Goal: Transaction & Acquisition: Obtain resource

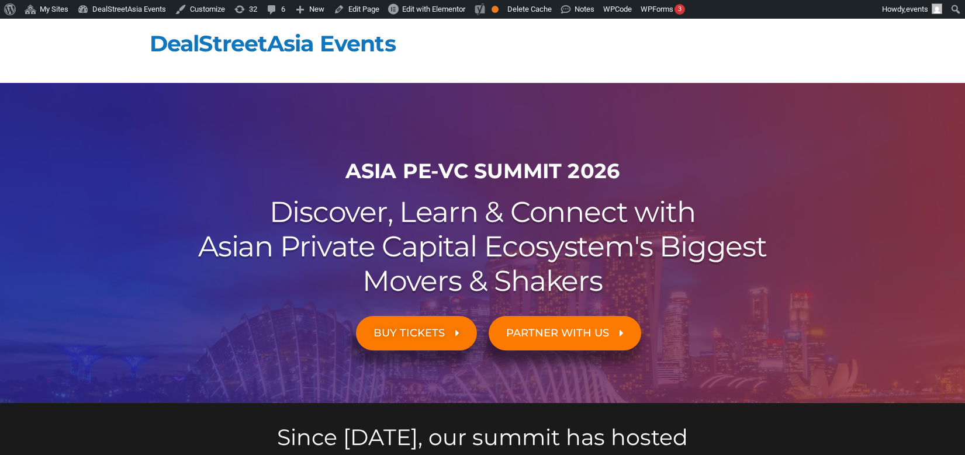
scroll to position [6200, 0]
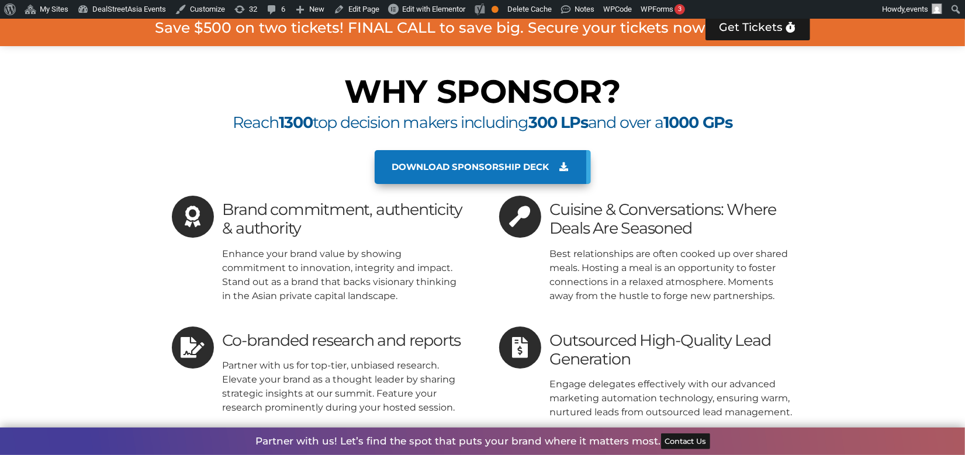
scroll to position [6352, 0]
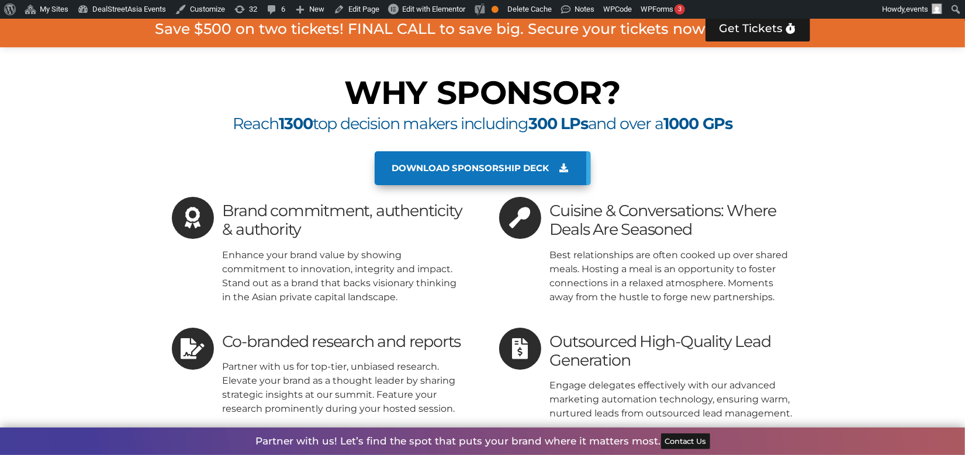
click at [443, 163] on span "Download sponsorship deck" at bounding box center [470, 168] width 157 height 11
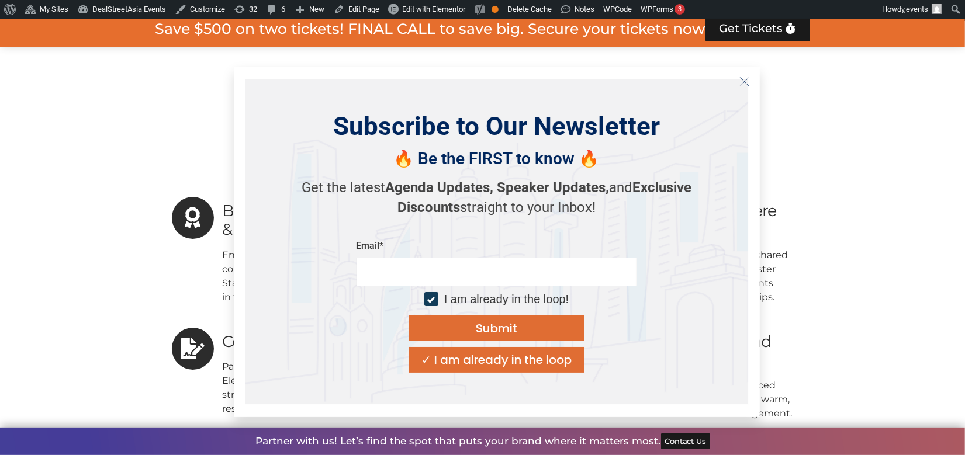
click at [748, 77] on icon "Close" at bounding box center [744, 82] width 11 height 11
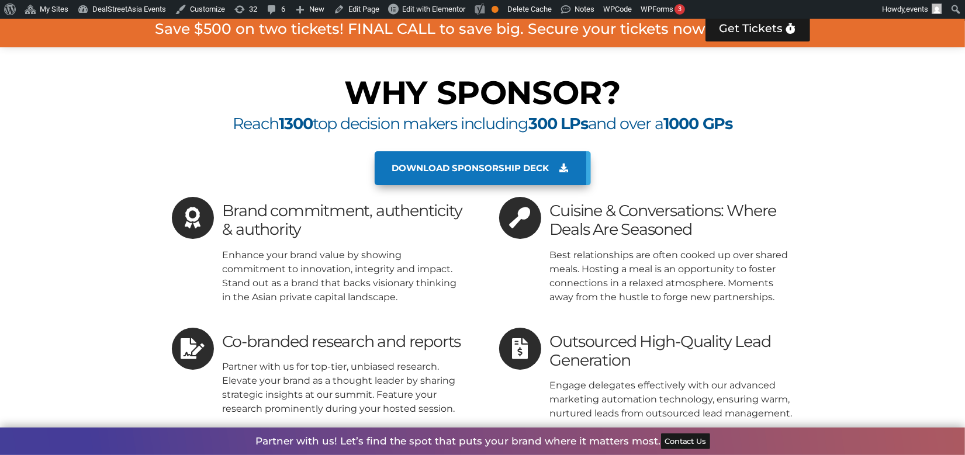
click at [507, 163] on span "Download sponsorship deck" at bounding box center [470, 168] width 157 height 11
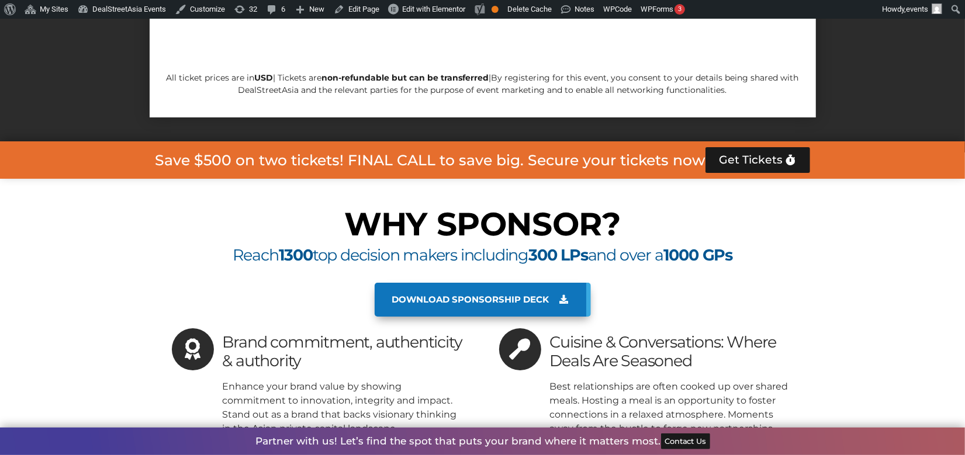
scroll to position [6220, 0]
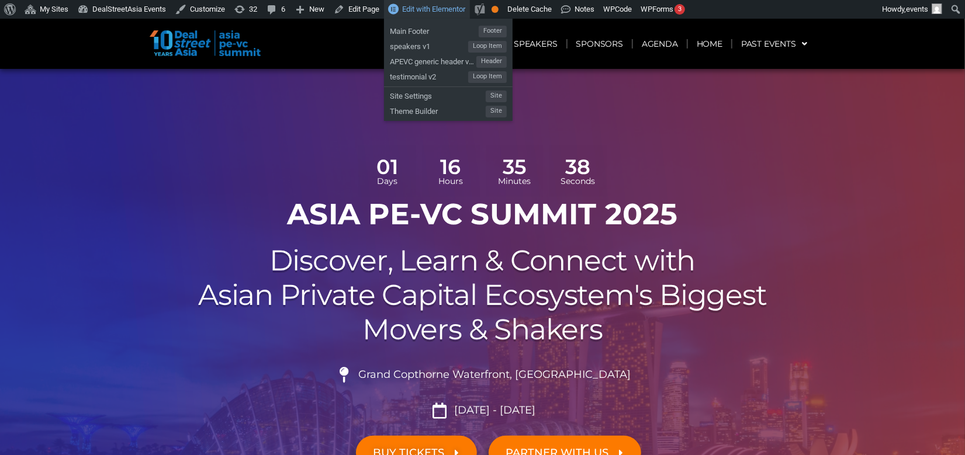
click at [411, 1] on link "Edit with Elementor" at bounding box center [427, 9] width 86 height 19
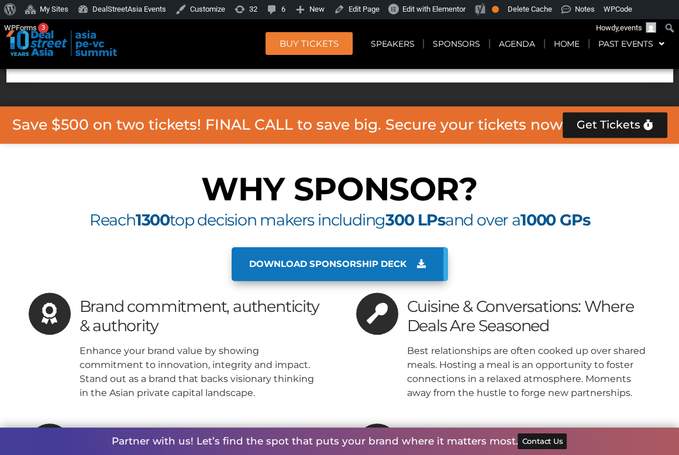
scroll to position [6187, 0]
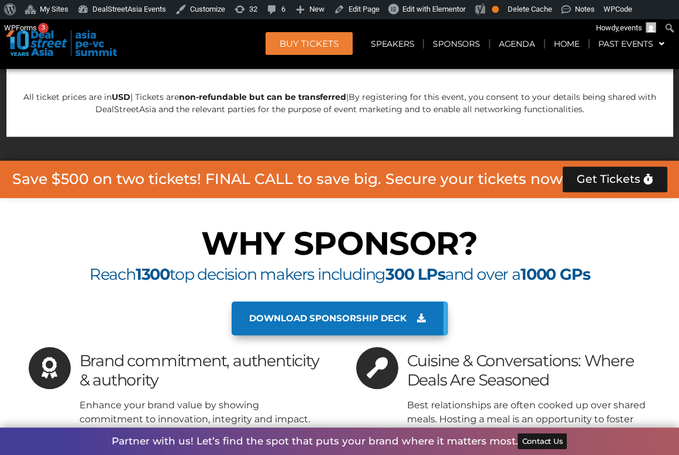
click at [384, 313] on span "Download sponsorship deck" at bounding box center [327, 318] width 157 height 11
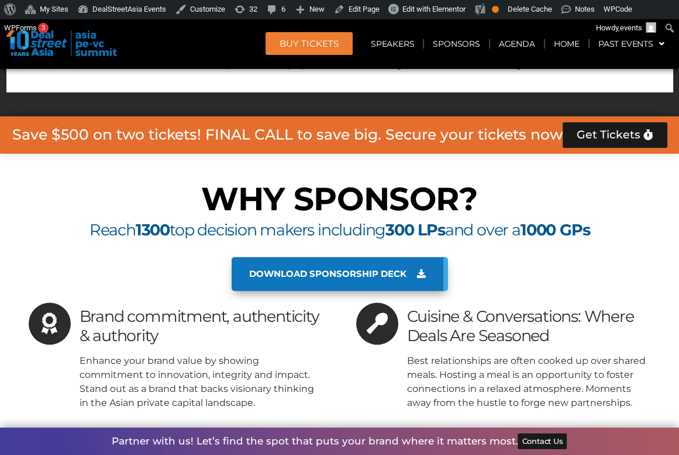
scroll to position [6292, 0]
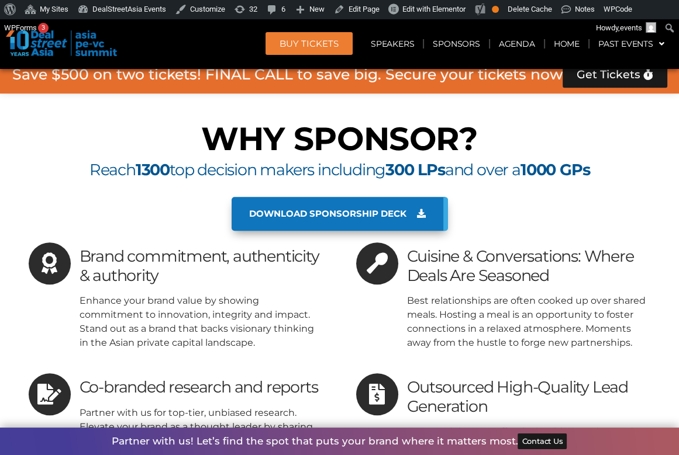
click at [350, 209] on span "Download sponsorship deck" at bounding box center [327, 214] width 157 height 11
click at [366, 209] on span "Download sponsorship deck" at bounding box center [327, 214] width 157 height 11
click at [413, 209] on span "Download sponsorship deck" at bounding box center [337, 214] width 177 height 11
